Goal: Task Accomplishment & Management: Manage account settings

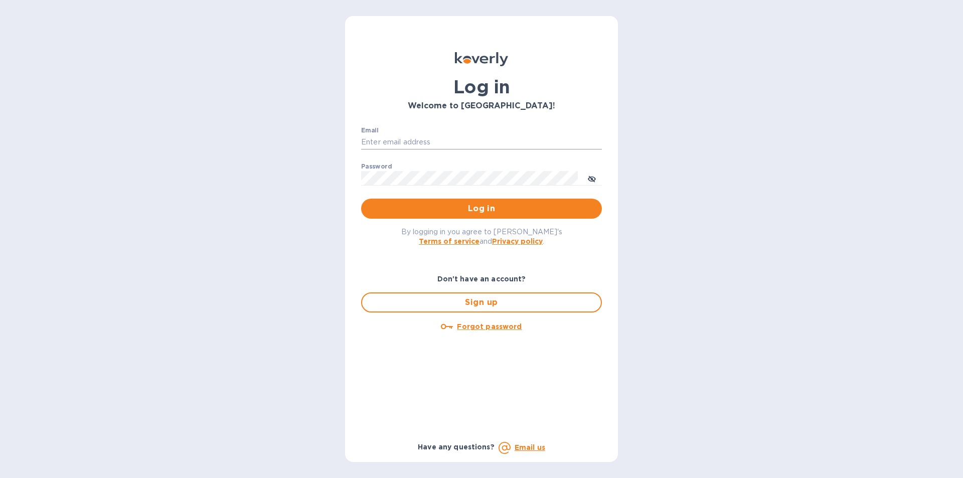
click at [433, 140] on input "Email" at bounding box center [481, 142] width 241 height 15
type input "smittysliquorstewksbury@gmail.com"
click at [491, 211] on span "Log in" at bounding box center [481, 209] width 225 height 12
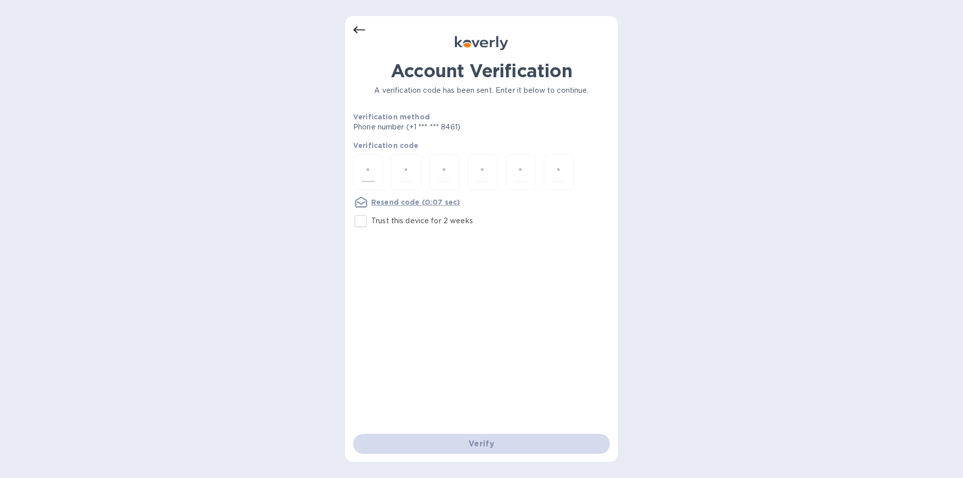
click at [368, 173] on input "number" at bounding box center [368, 172] width 13 height 19
click at [362, 218] on input "Trust this device for 2 weeks" at bounding box center [360, 221] width 21 height 21
checkbox input "true"
click at [368, 173] on input "number" at bounding box center [368, 172] width 13 height 19
type input "8"
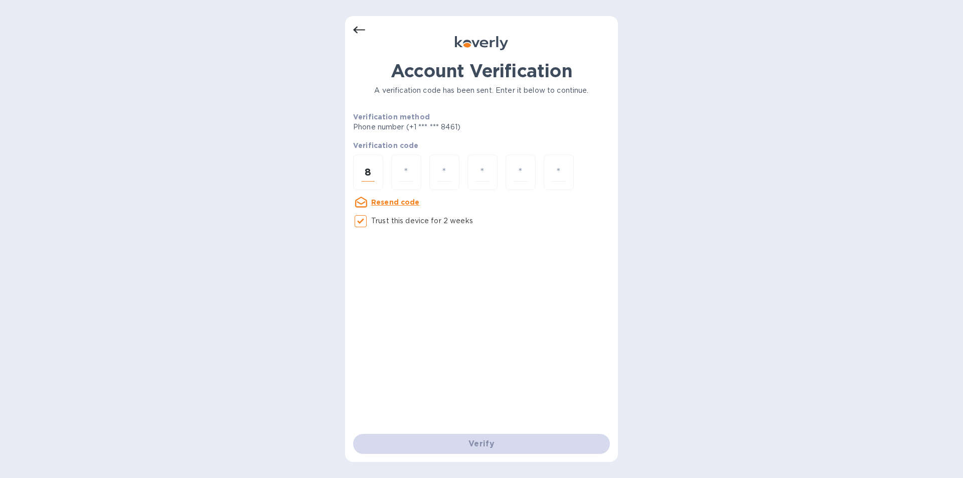
type input "6"
type input "1"
type input "2"
type input "7"
type input "4"
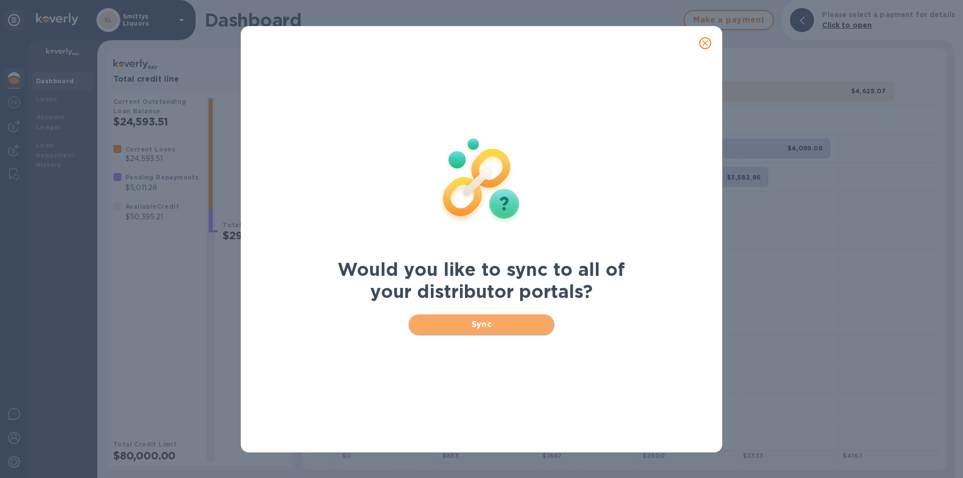
click at [481, 325] on span "Sync" at bounding box center [482, 324] width 130 height 12
